Goal: Transaction & Acquisition: Download file/media

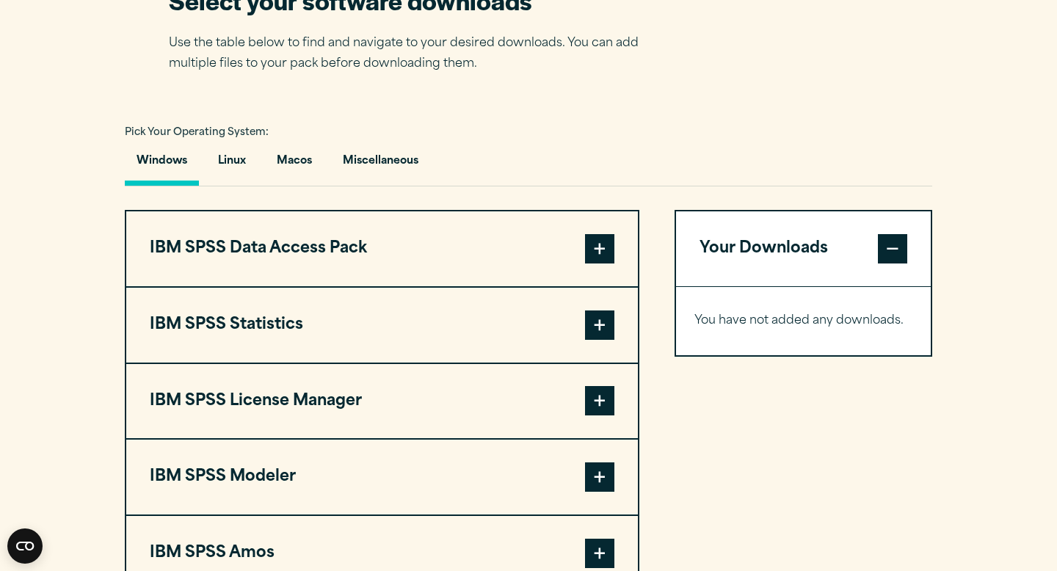
scroll to position [978, 0]
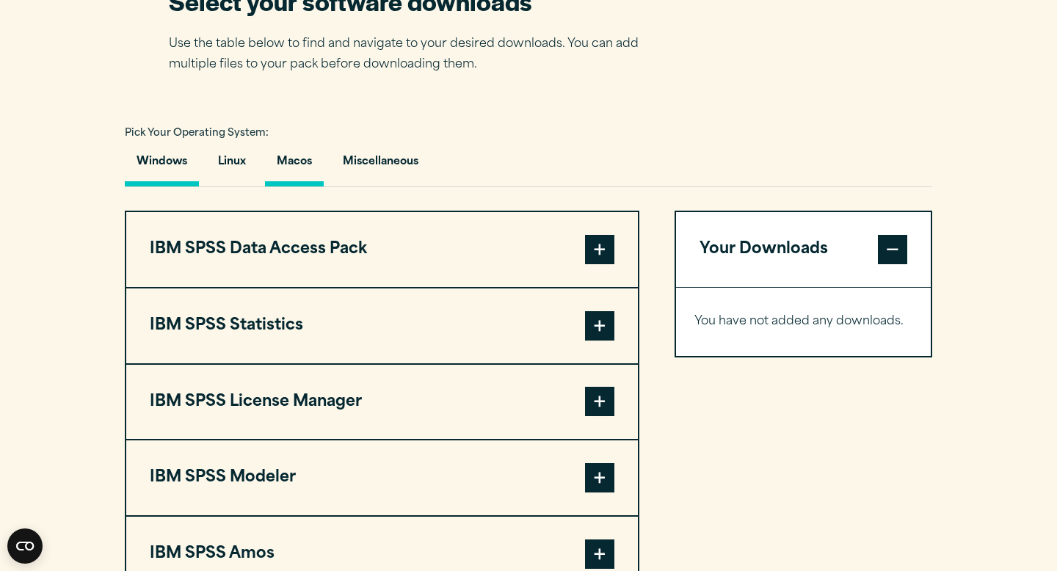
click at [291, 170] on button "Macos" at bounding box center [294, 166] width 59 height 42
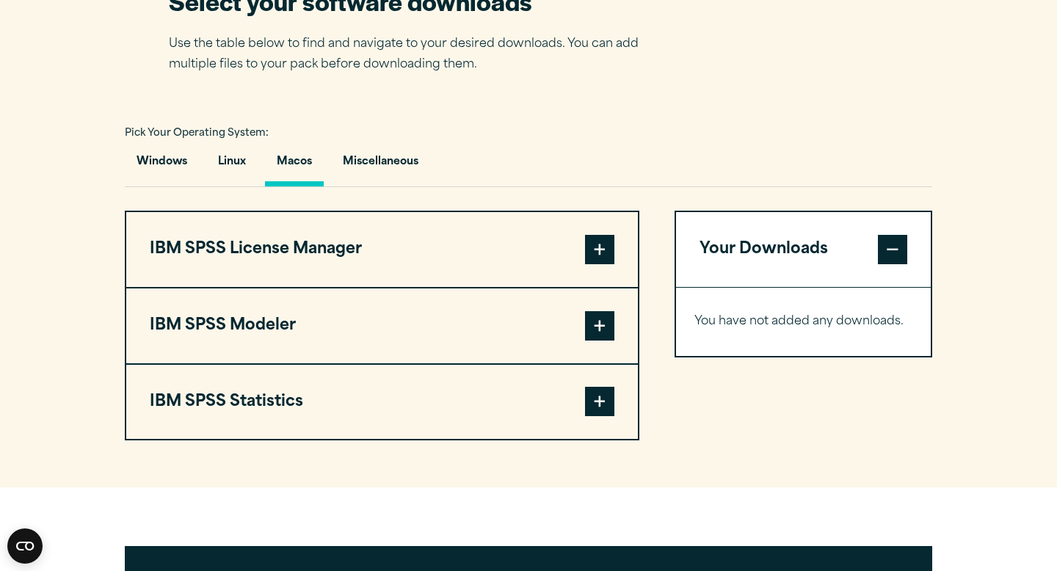
click at [298, 423] on button "IBM SPSS Statistics" at bounding box center [381, 402] width 511 height 75
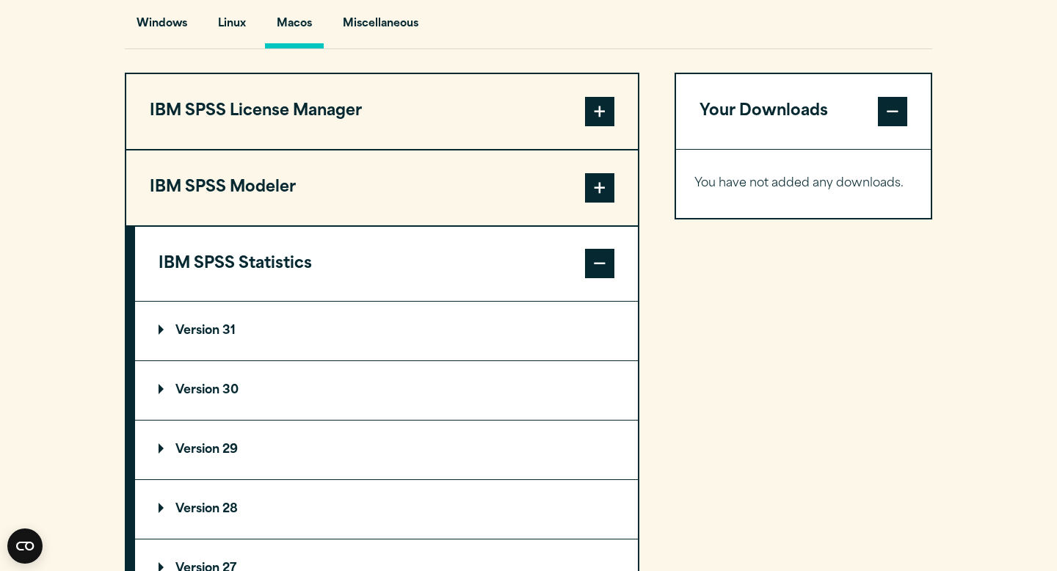
scroll to position [1131, 0]
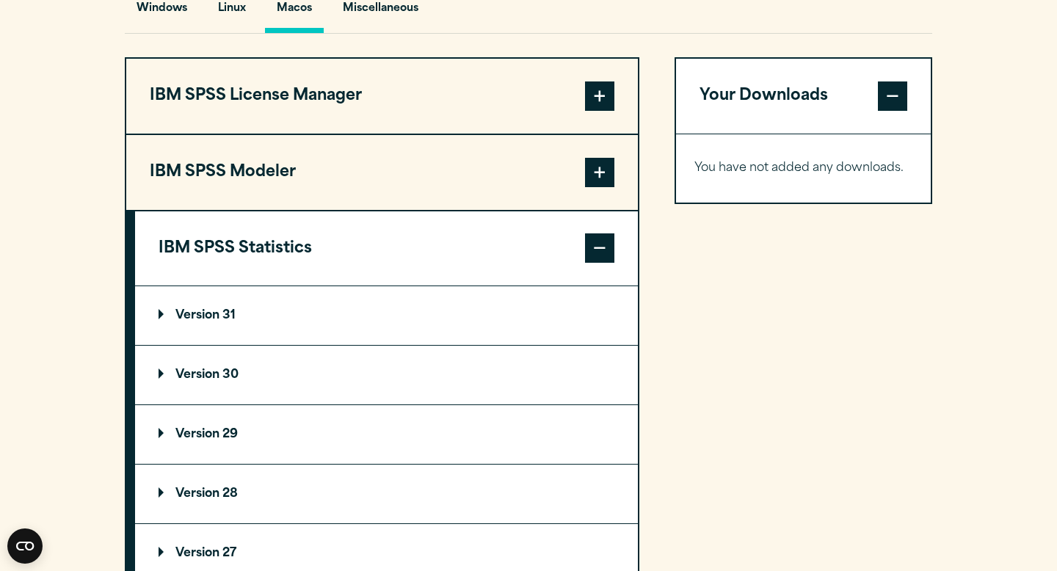
click at [390, 387] on summary "Version 30" at bounding box center [386, 375] width 503 height 59
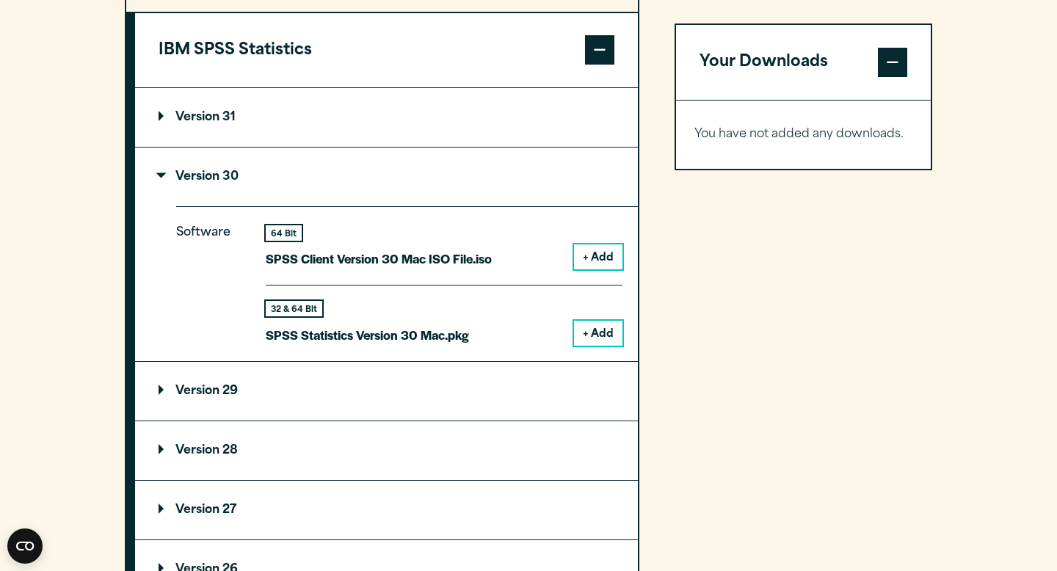
scroll to position [1346, 0]
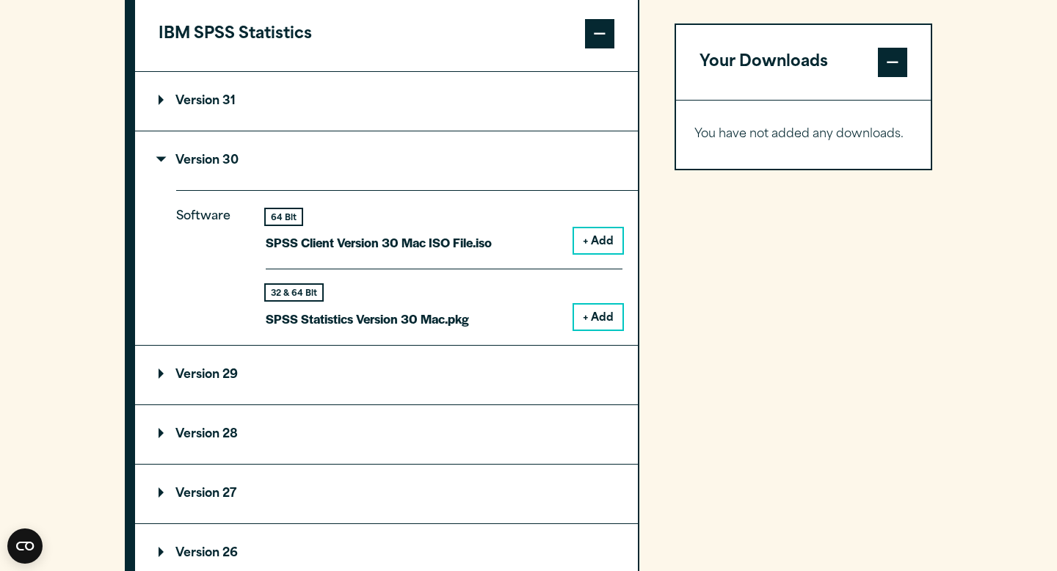
click at [593, 320] on button "+ Add" at bounding box center [598, 317] width 48 height 25
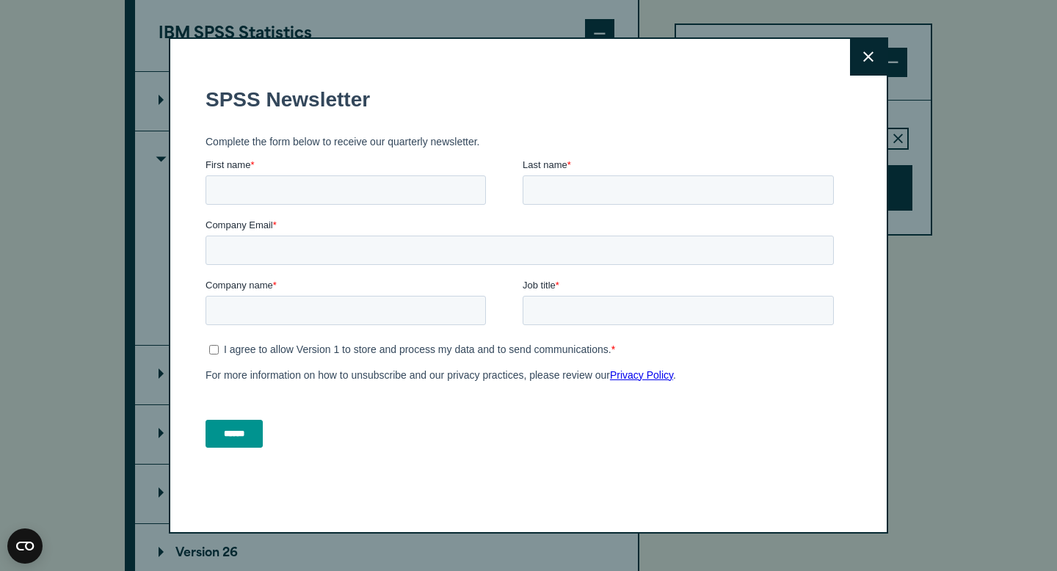
click at [806, 110] on h1 "SPSS Newsletter" at bounding box center [522, 98] width 634 height 23
click at [259, 190] on input "First name *" at bounding box center [345, 189] width 280 height 29
type input "******"
click at [620, 184] on input "Last name *" at bounding box center [677, 189] width 311 height 29
type input "******"
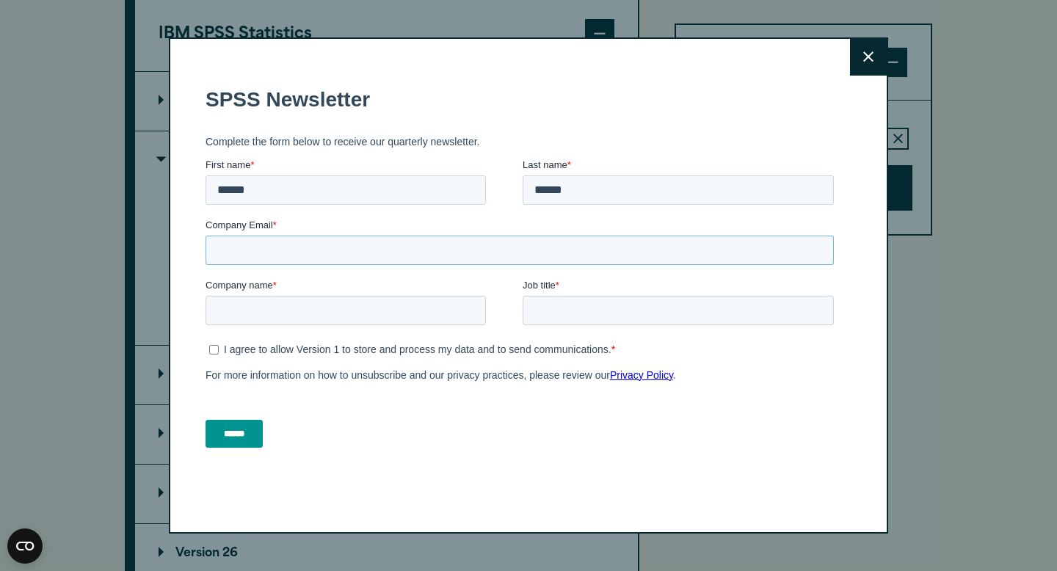
click at [283, 262] on input "Company Email *" at bounding box center [519, 249] width 628 height 29
type input "**********"
click at [248, 324] on input "Company name *" at bounding box center [345, 309] width 280 height 29
type input "******"
click at [542, 314] on input "Job title *" at bounding box center [677, 309] width 311 height 29
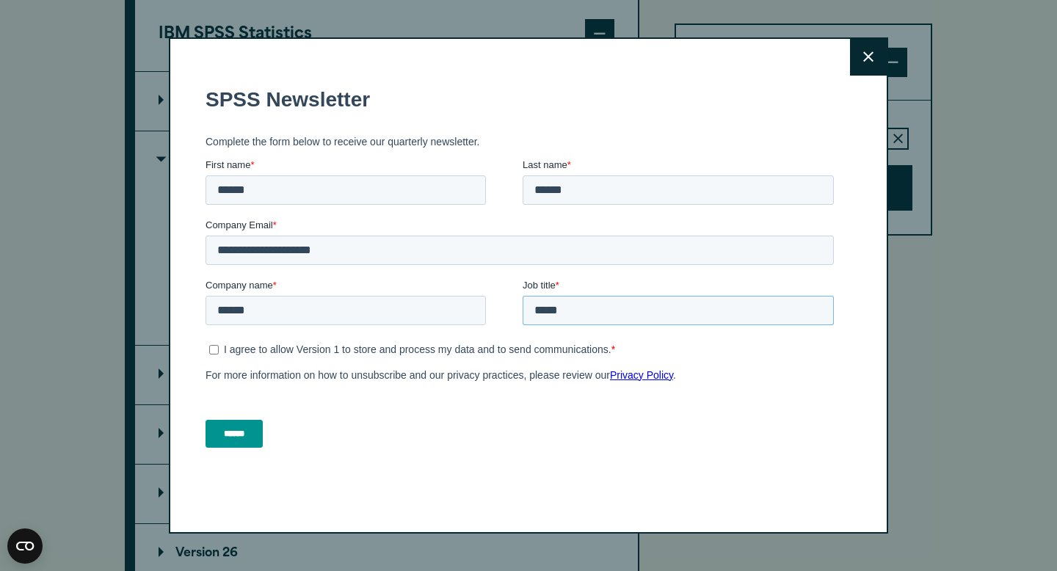
type input "*****"
click at [206, 348] on ul "I agree to allow Version 1 to store and process my data and to send communicati…" at bounding box center [519, 347] width 628 height 18
click at [246, 441] on input "******" at bounding box center [233, 433] width 57 height 28
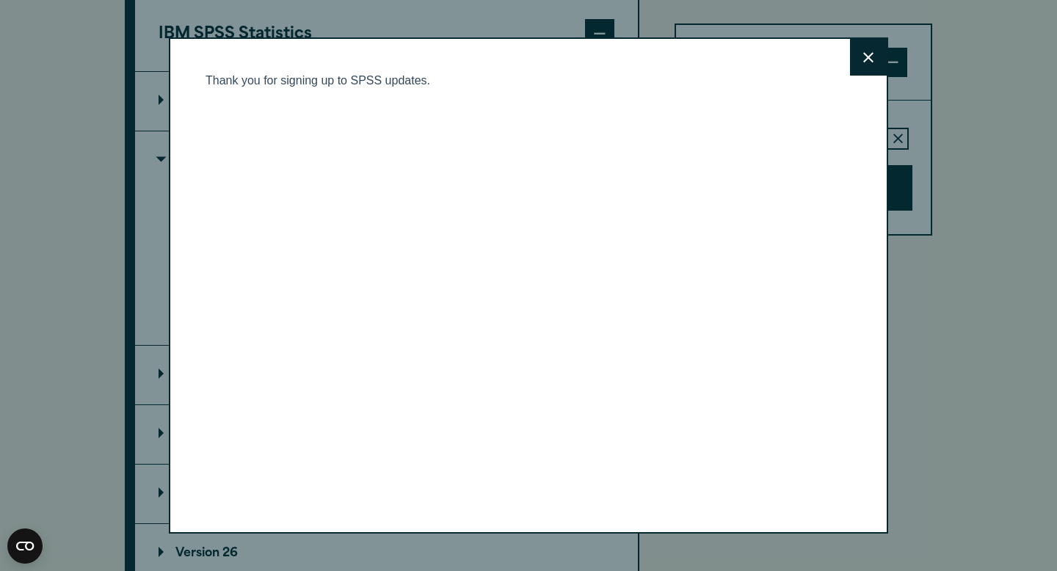
click at [859, 59] on button "Close" at bounding box center [868, 57] width 37 height 37
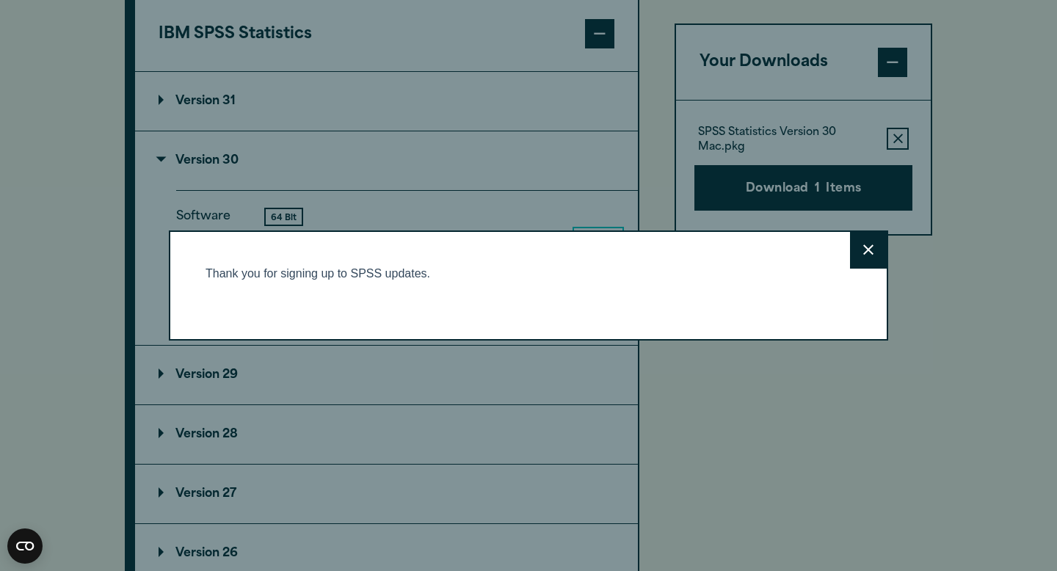
click at [862, 259] on button "Close" at bounding box center [868, 250] width 37 height 37
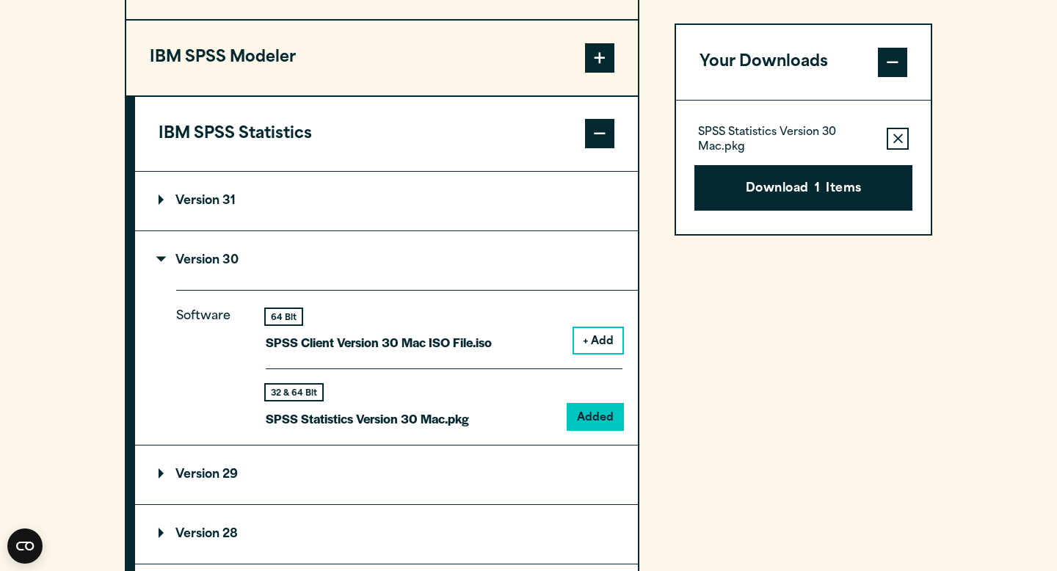
scroll to position [996, 0]
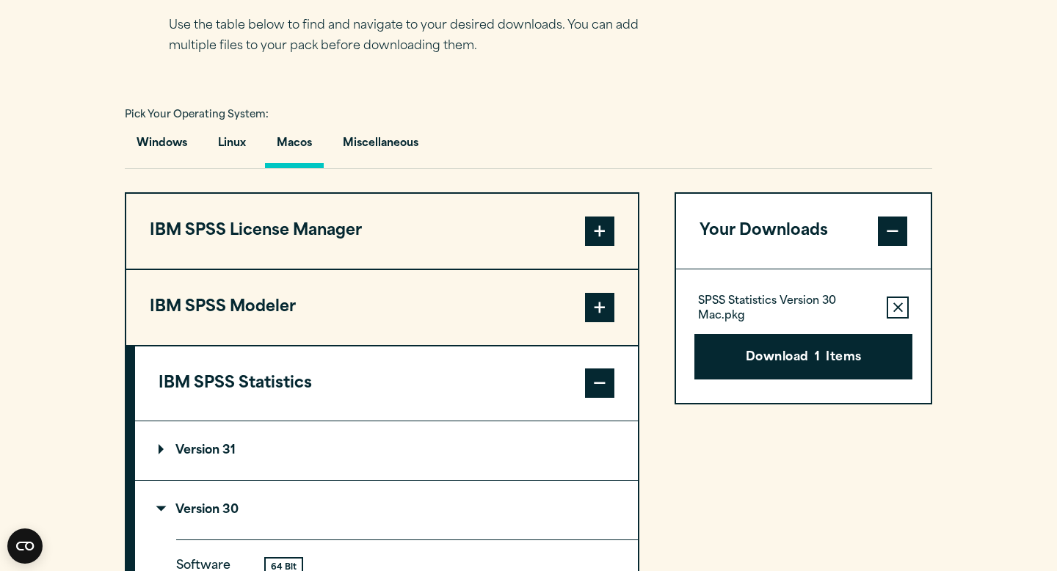
click at [435, 244] on button "IBM SPSS License Manager" at bounding box center [381, 231] width 511 height 75
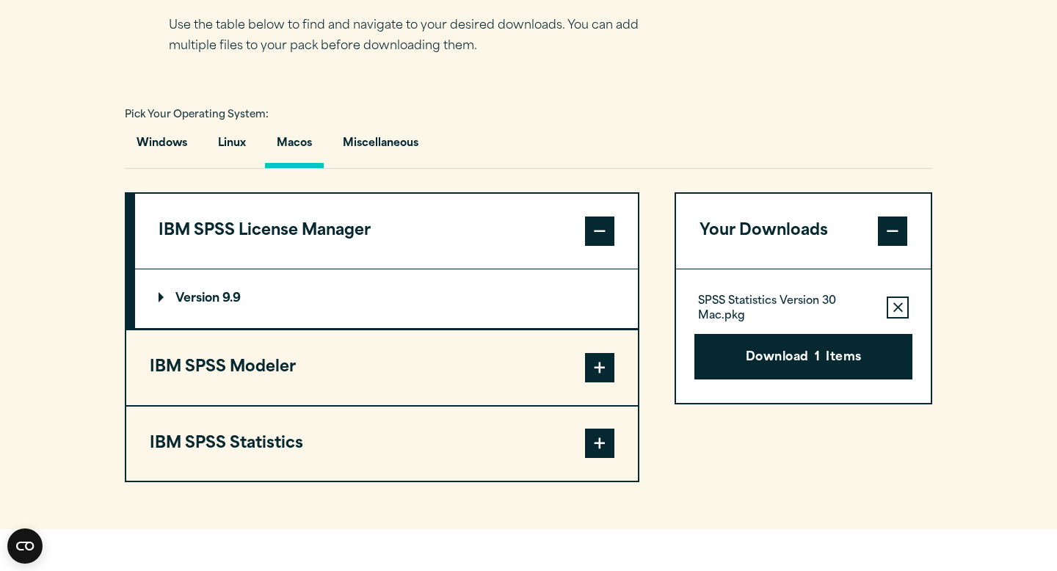
click at [350, 285] on summary "Version 9.9" at bounding box center [386, 298] width 503 height 59
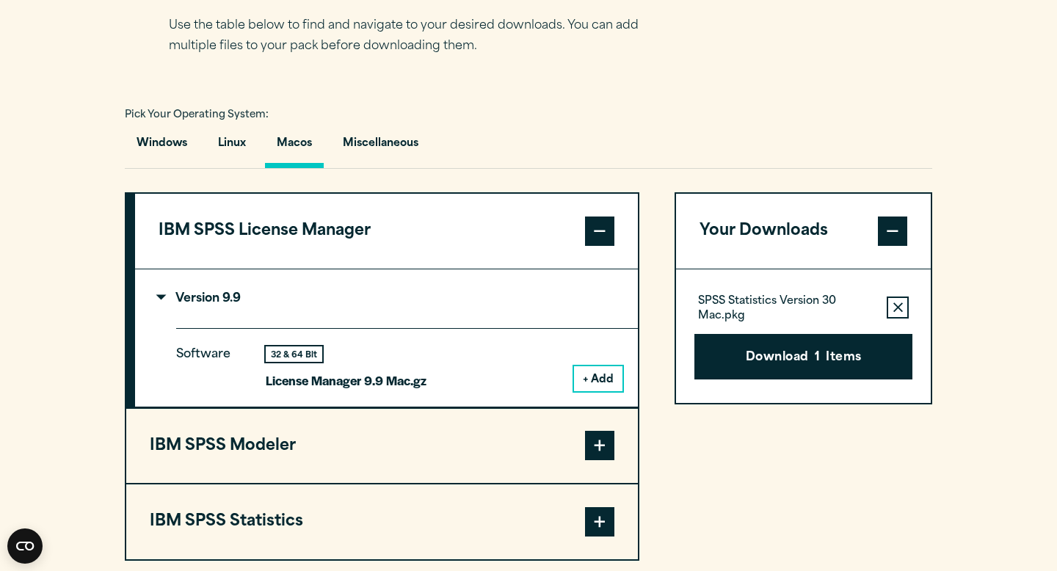
click at [583, 376] on button "+ Add" at bounding box center [598, 378] width 48 height 25
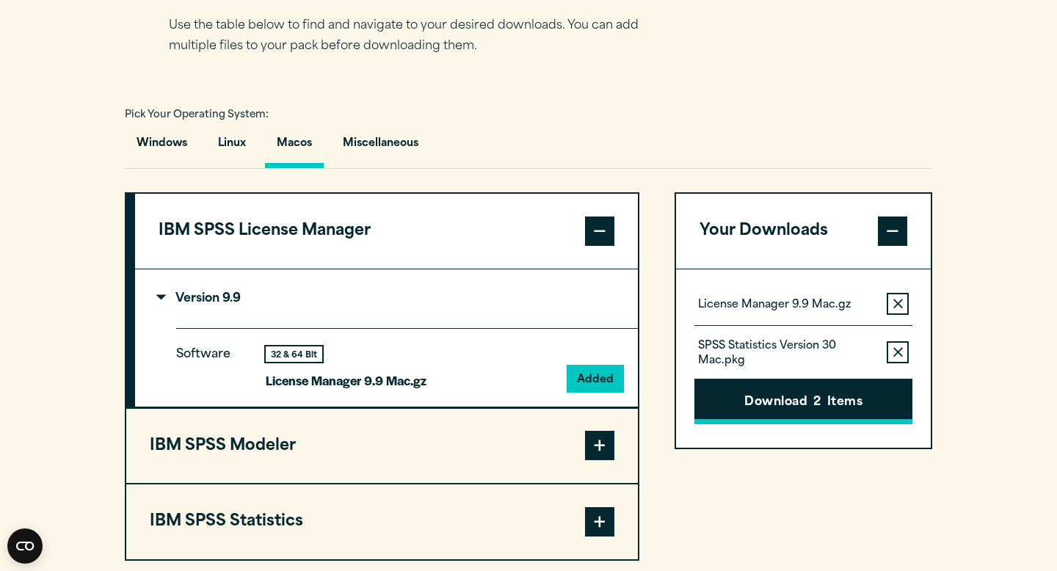
click at [783, 415] on button "Download 2 Items" at bounding box center [803, 401] width 218 height 45
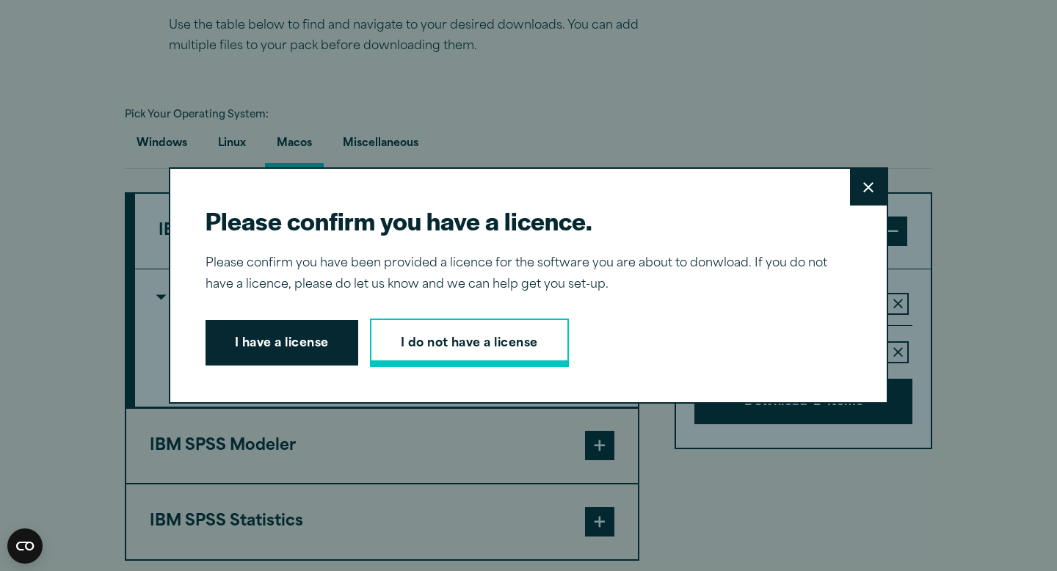
click at [426, 347] on link "I do not have a license" at bounding box center [469, 342] width 199 height 48
click at [856, 189] on button "Close" at bounding box center [868, 187] width 37 height 37
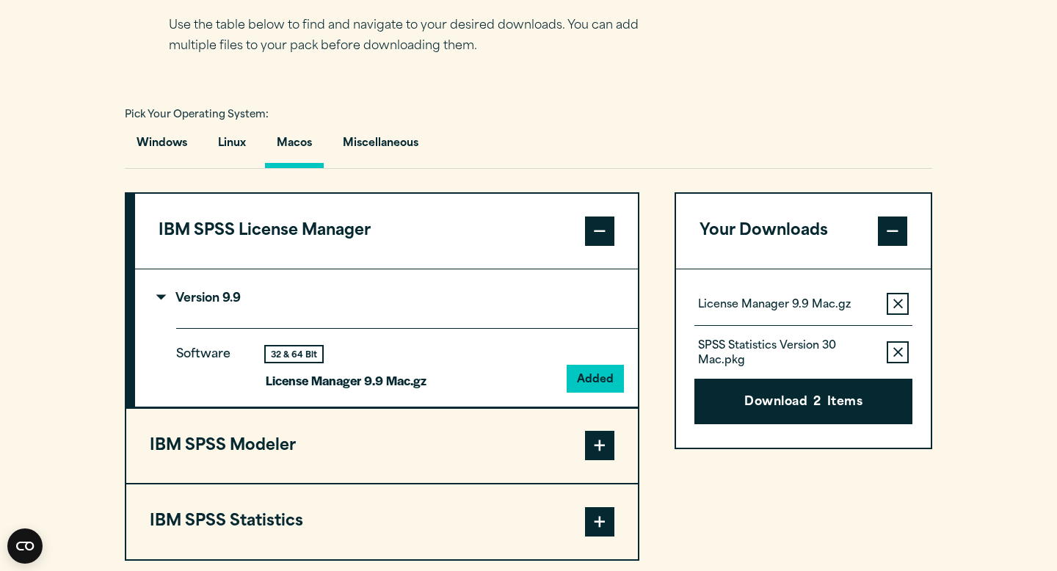
scroll to position [1118, 0]
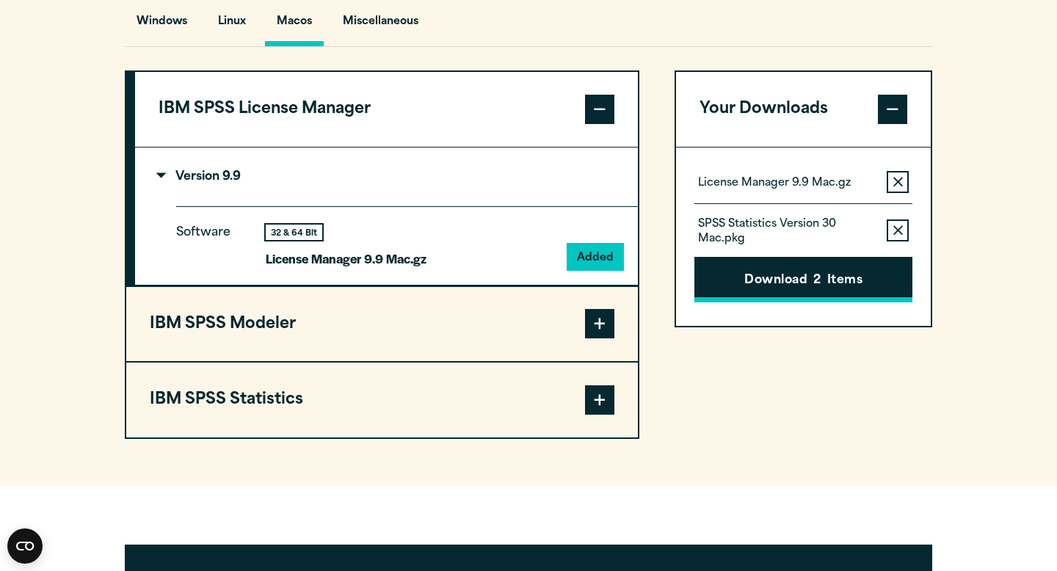
click at [747, 300] on button "Download 2 Items" at bounding box center [803, 279] width 218 height 45
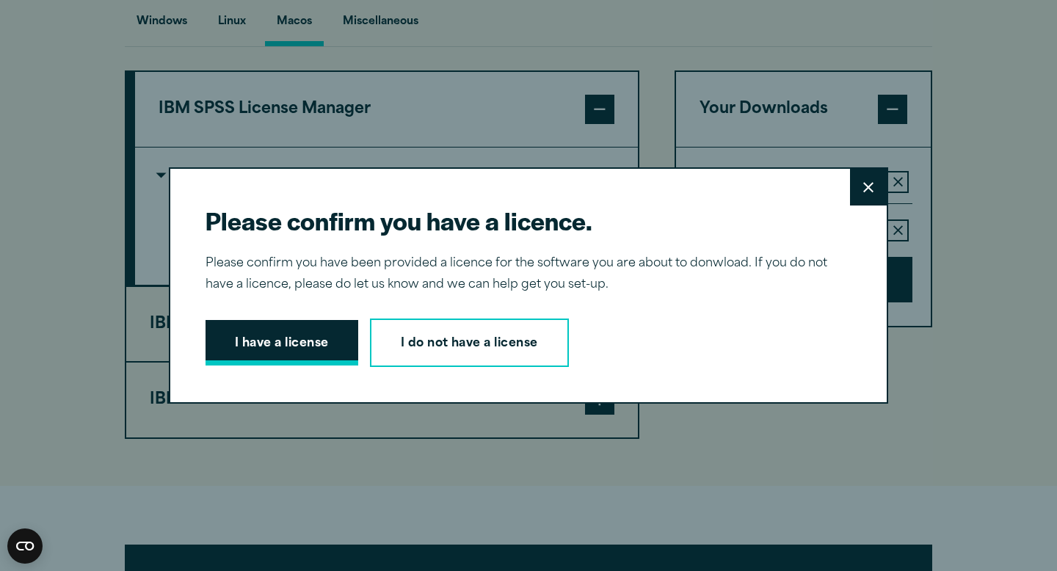
click at [253, 338] on button "I have a license" at bounding box center [281, 342] width 153 height 45
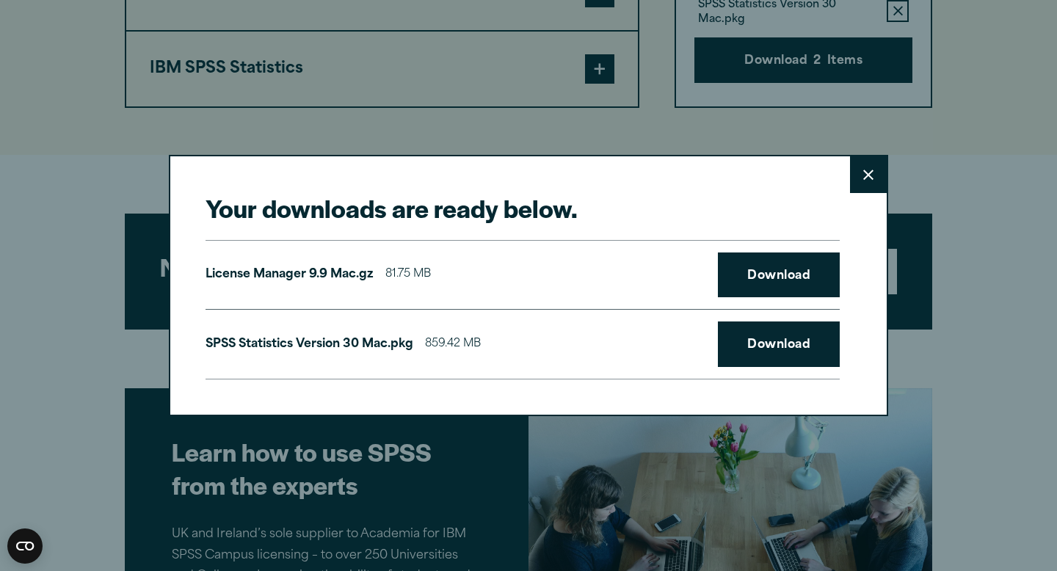
scroll to position [1442, 0]
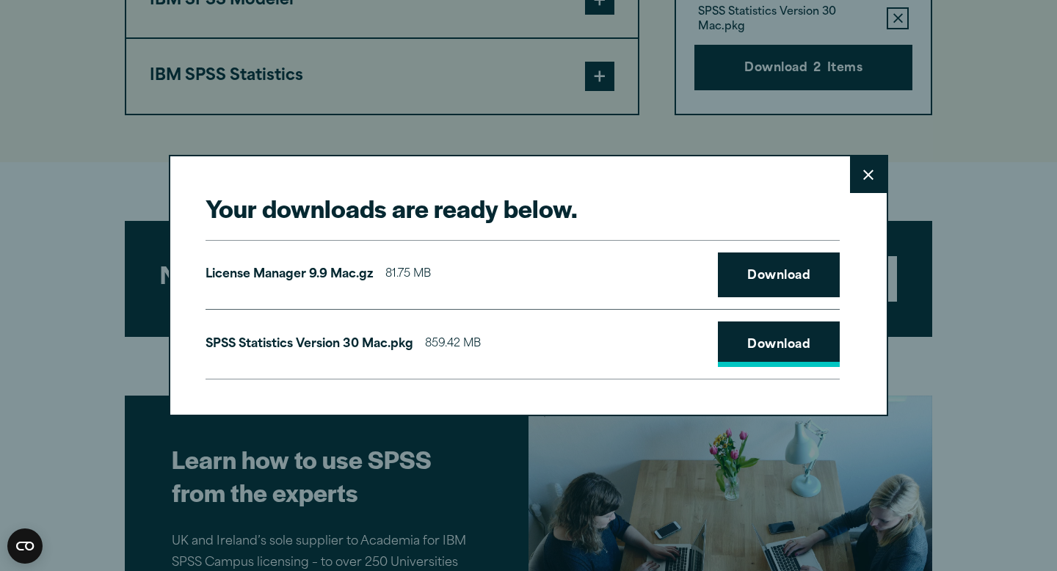
click at [789, 339] on link "Download" at bounding box center [779, 343] width 122 height 45
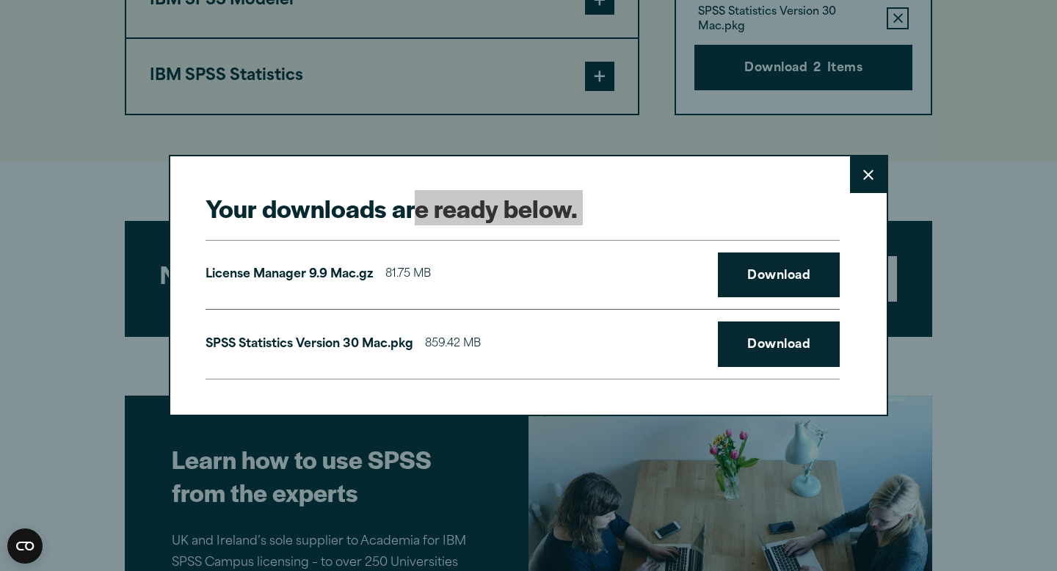
click at [842, 29] on div "Your downloads are ready below. Close License Manager 9.9 Mac.gz 81.75 MB Downl…" at bounding box center [528, 285] width 1057 height 571
